Goal: Information Seeking & Learning: Understand process/instructions

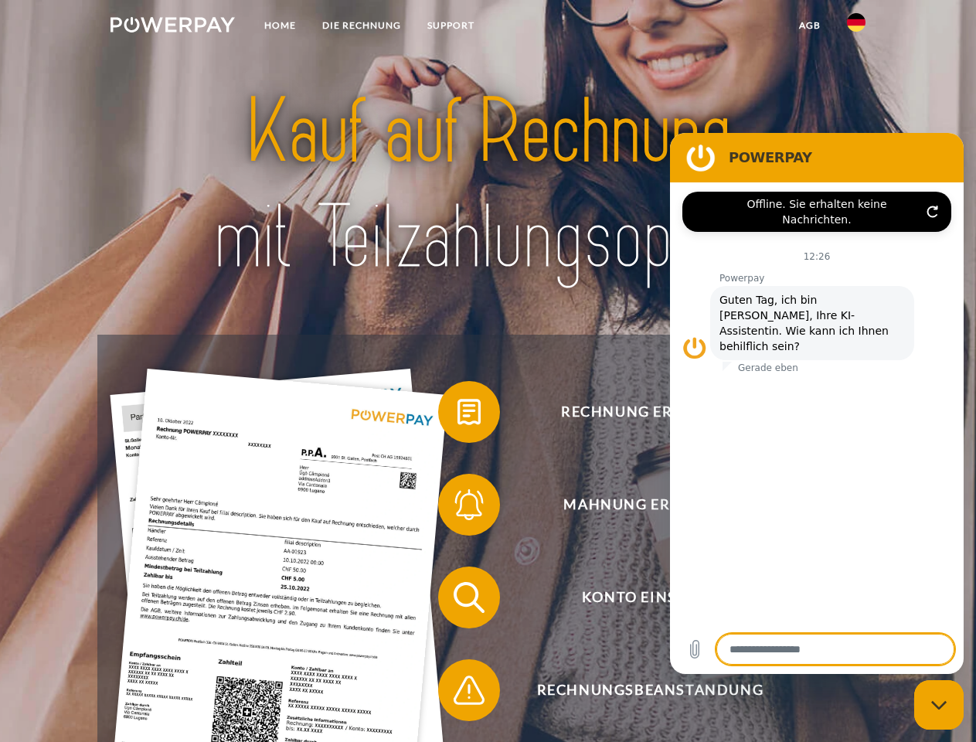
click at [172, 27] on img at bounding box center [173, 24] width 124 height 15
click at [856, 27] on img at bounding box center [856, 22] width 19 height 19
click at [809, 26] on link "agb" at bounding box center [810, 26] width 48 height 28
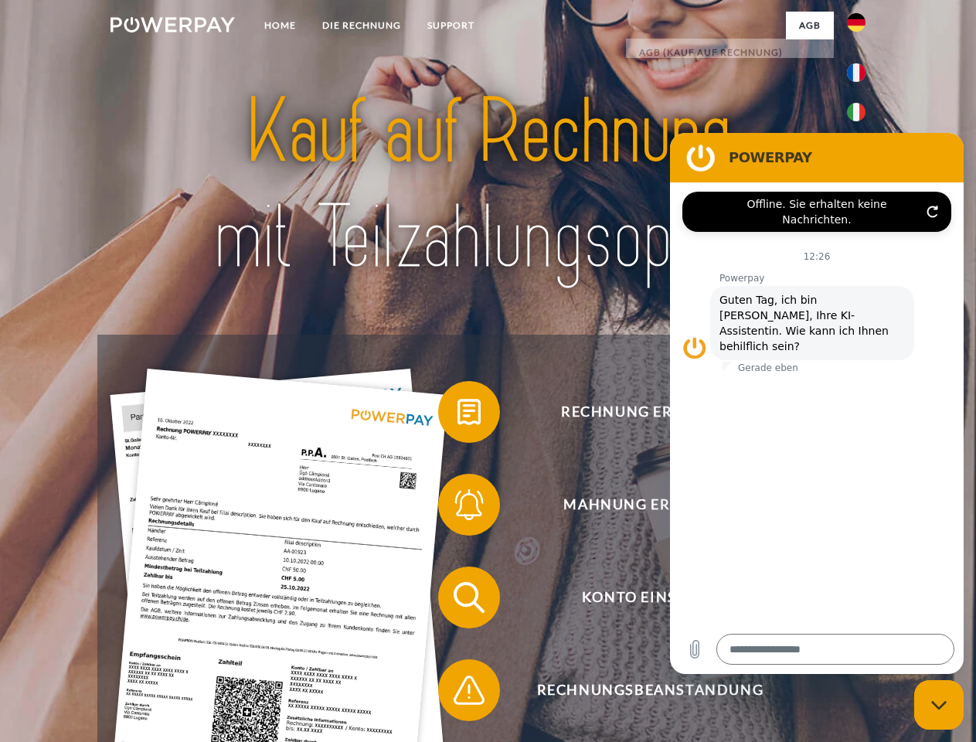
click at [458, 415] on span at bounding box center [445, 411] width 77 height 77
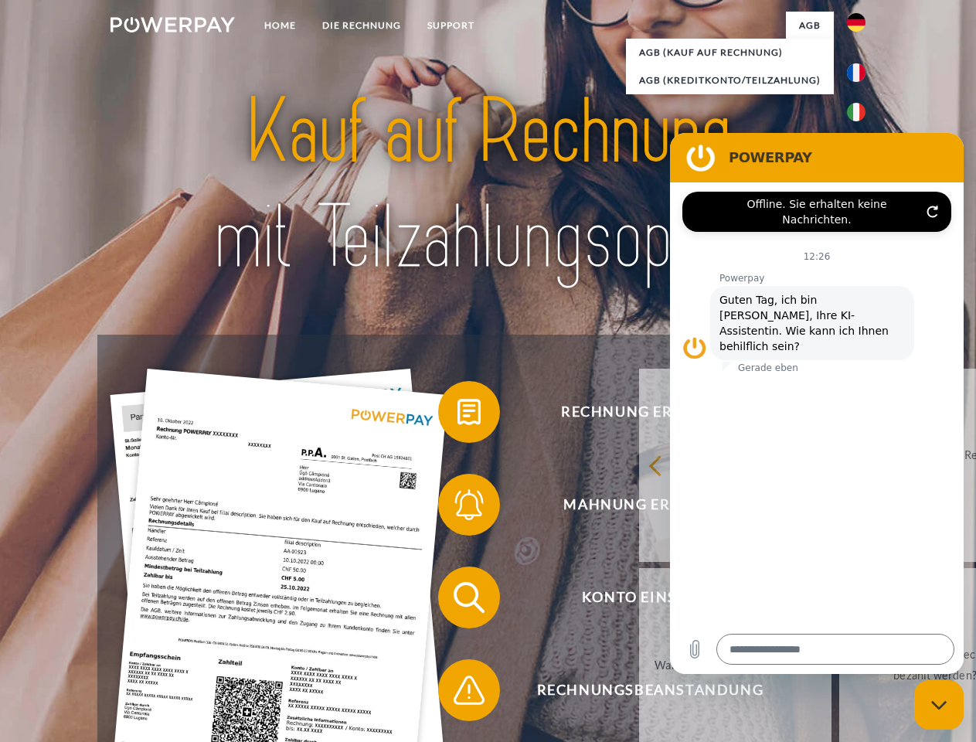
click at [639, 508] on link "zurück" at bounding box center [735, 465] width 192 height 193
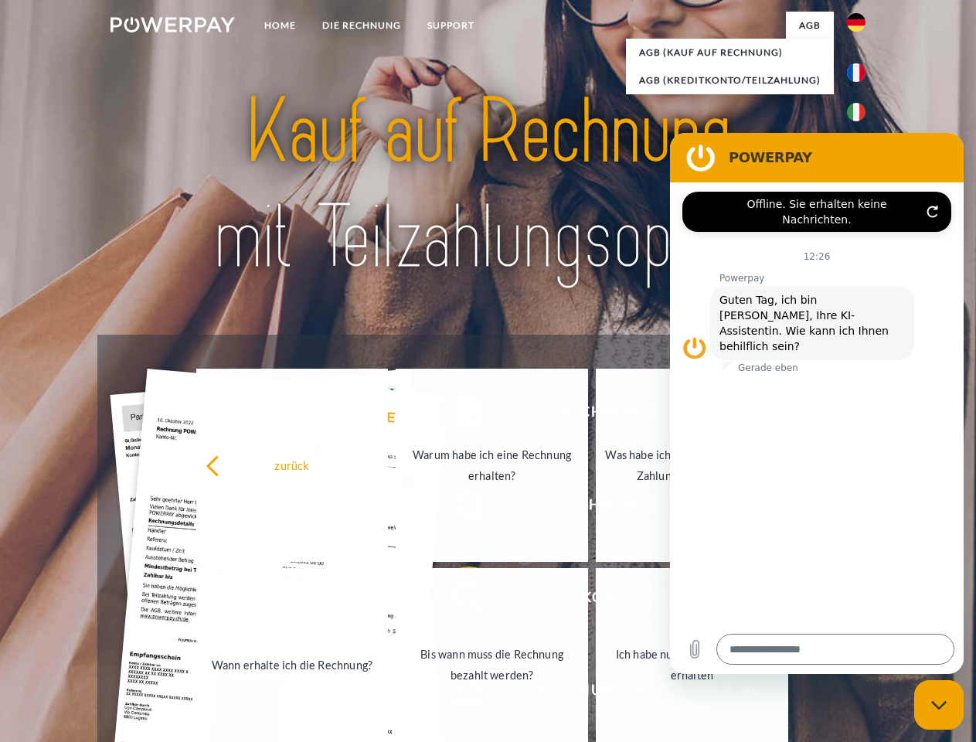
click at [389, 601] on link "Wann erhalte ich die Rechnung?" at bounding box center [292, 664] width 192 height 193
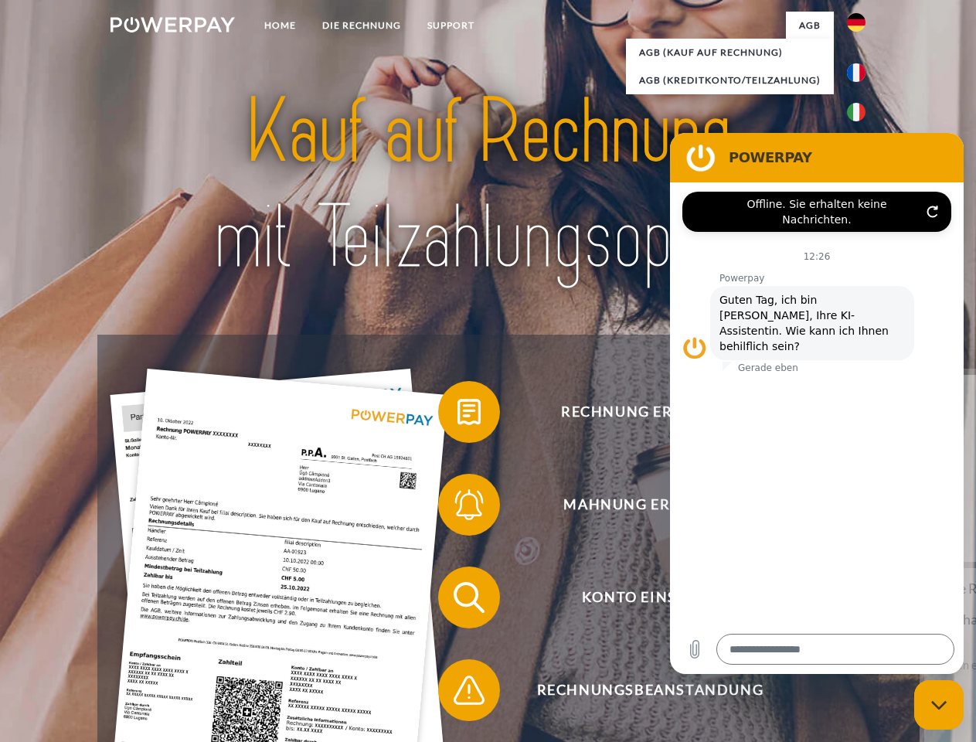
click at [458, 693] on span at bounding box center [445, 690] width 77 height 77
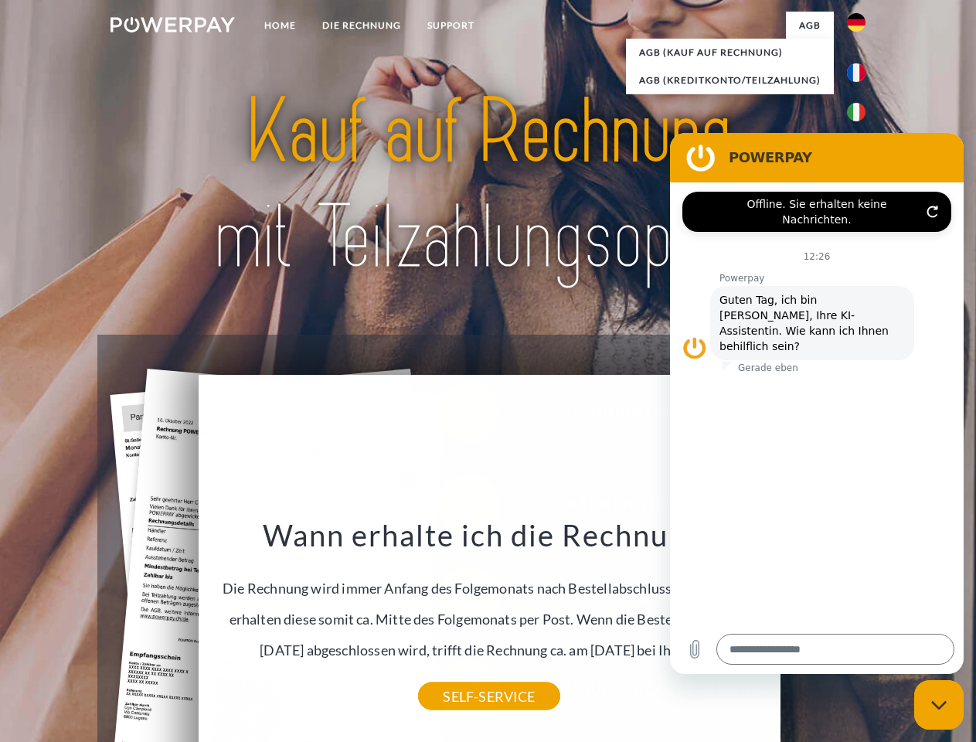
click at [939, 705] on icon "Messaging-Fenster schließen" at bounding box center [939, 705] width 16 height 10
type textarea "*"
